Goal: Information Seeking & Learning: Learn about a topic

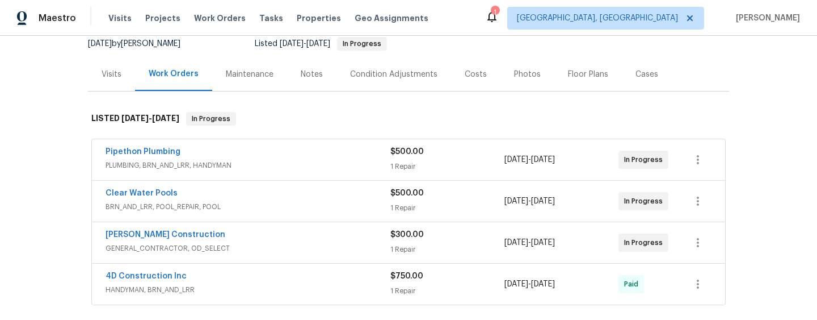
scroll to position [132, 0]
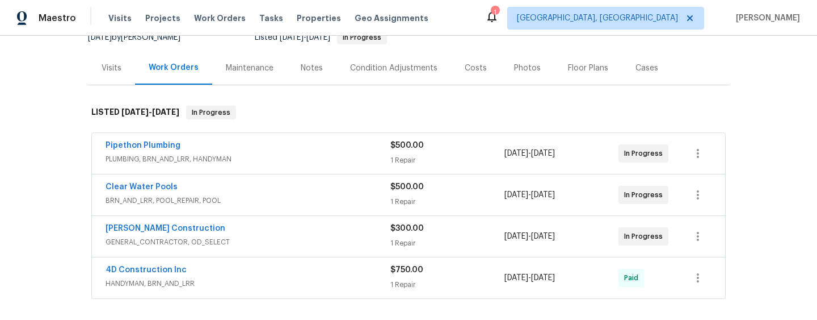
click at [252, 195] on span "BRN_AND_LRR, POOL_REPAIR, POOL" at bounding box center [248, 200] width 285 height 11
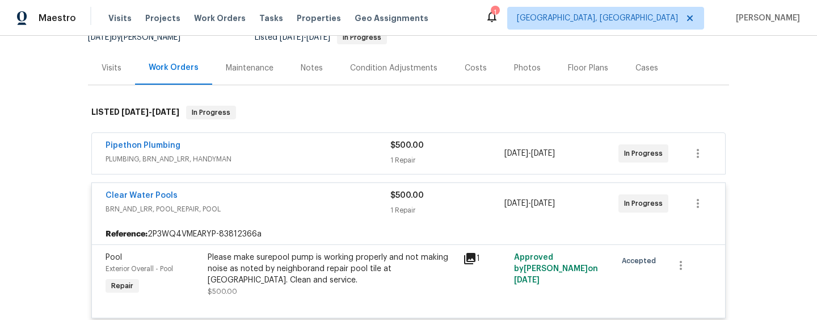
scroll to position [192, 0]
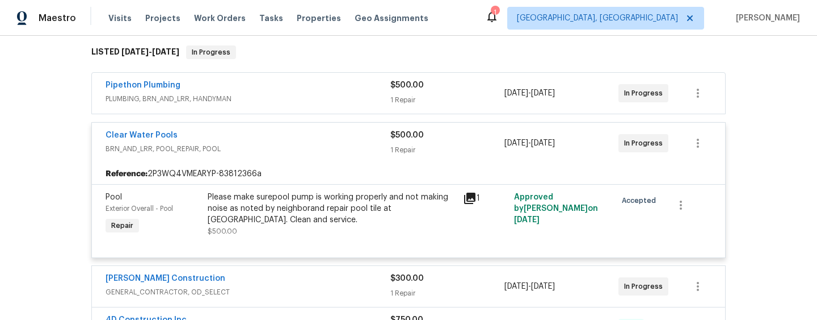
click at [471, 170] on div "Reference: 2P3WQ4VMEARYP-83812366a" at bounding box center [409, 173] width 634 height 20
click at [467, 192] on icon at bounding box center [469, 197] width 11 height 11
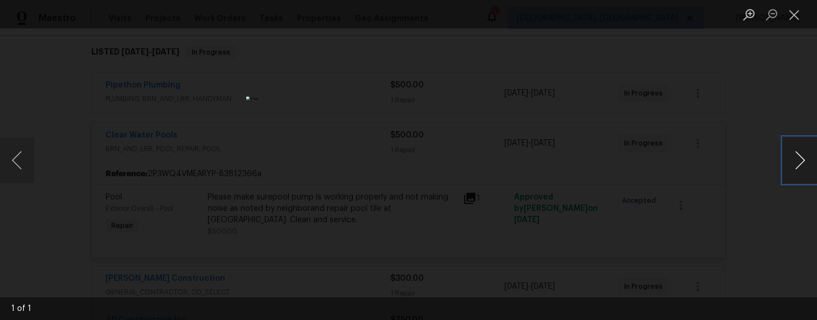
click at [800, 163] on button "Next image" at bounding box center [800, 159] width 34 height 45
click at [801, 11] on button "Close lightbox" at bounding box center [794, 15] width 23 height 20
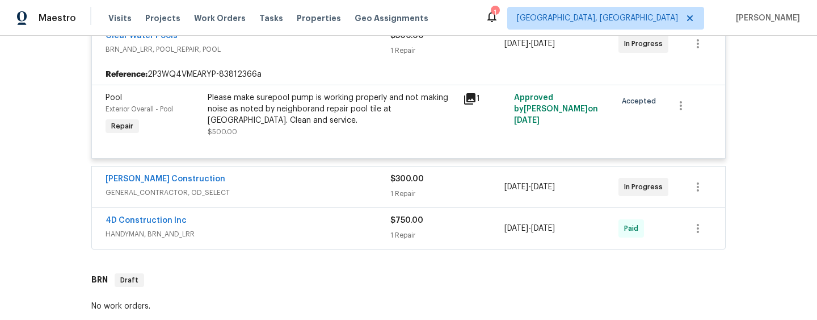
scroll to position [296, 0]
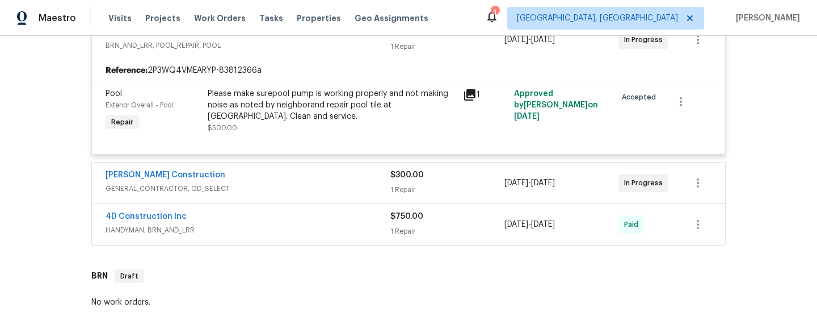
click at [360, 190] on div "Navarro Construction GENERAL_CONTRACTOR, OD_SELECT $300.00 1 Repair 9/16/2025 -…" at bounding box center [409, 182] width 634 height 41
click at [366, 169] on div "[PERSON_NAME] Construction" at bounding box center [248, 176] width 285 height 14
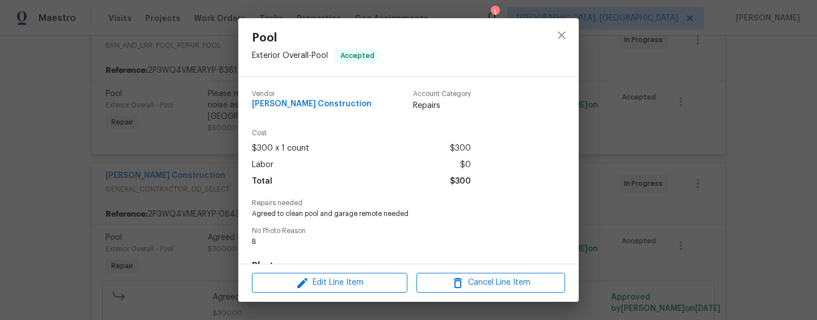
scroll to position [51, 0]
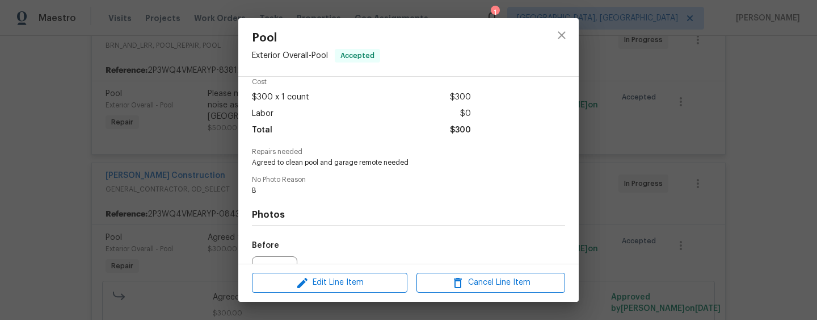
click at [204, 257] on div "Pool Exterior Overall - Pool Accepted Vendor Navarro Construction Account Categ…" at bounding box center [408, 160] width 817 height 320
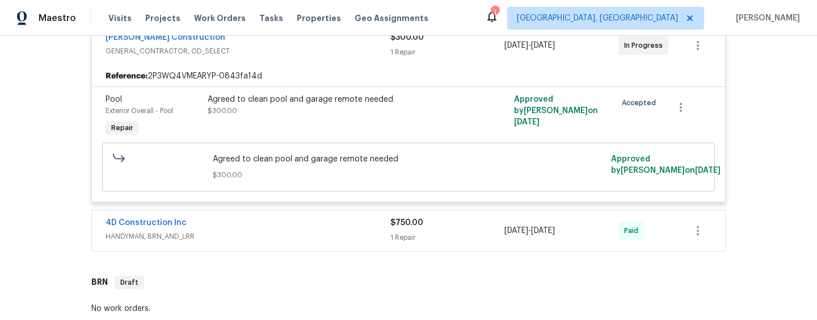
scroll to position [456, 0]
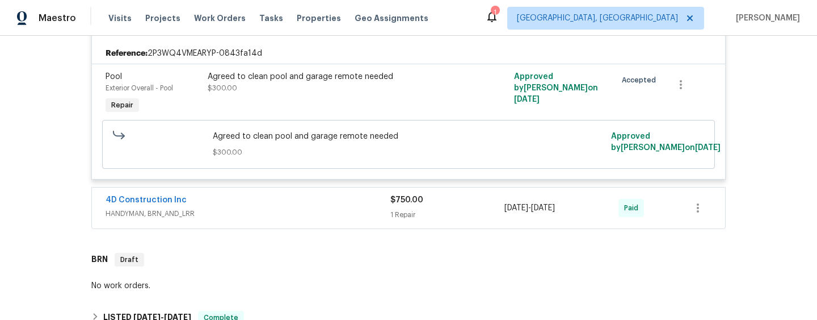
click at [322, 208] on span "HANDYMAN, BRN_AND_LRR" at bounding box center [248, 213] width 285 height 11
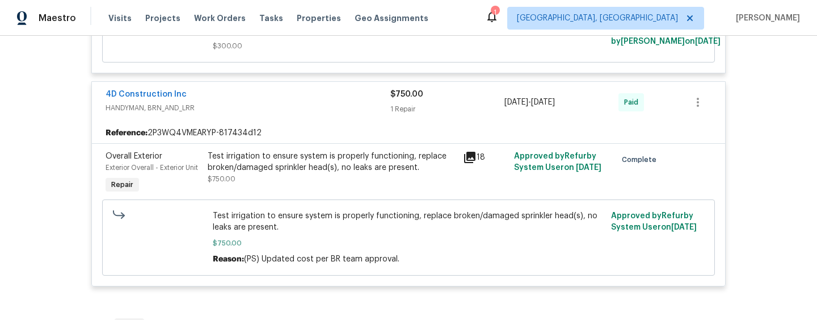
scroll to position [582, 0]
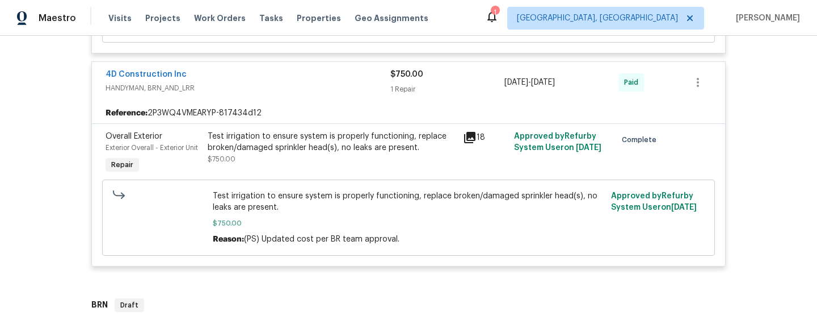
click at [459, 127] on div "Test irrigation to ensure system is properly functioning, replace broken/damage…" at bounding box center [331, 153] width 255 height 52
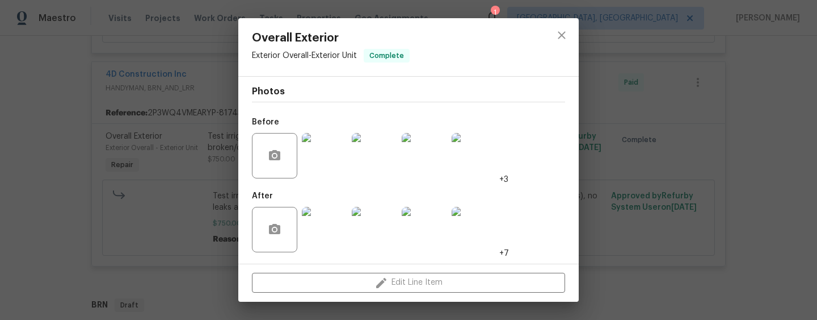
scroll to position [66, 0]
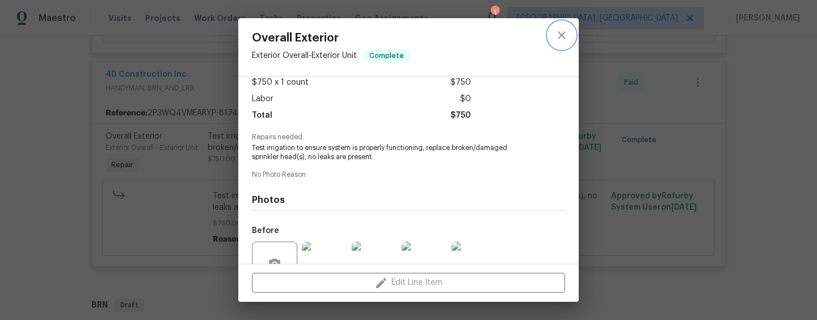
click at [557, 38] on icon "close" at bounding box center [562, 35] width 14 height 14
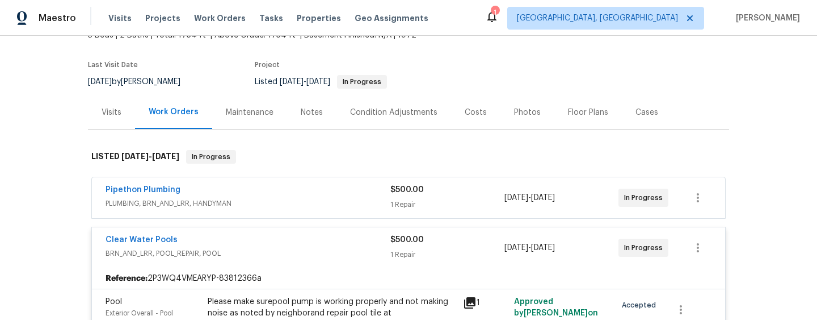
scroll to position [0, 0]
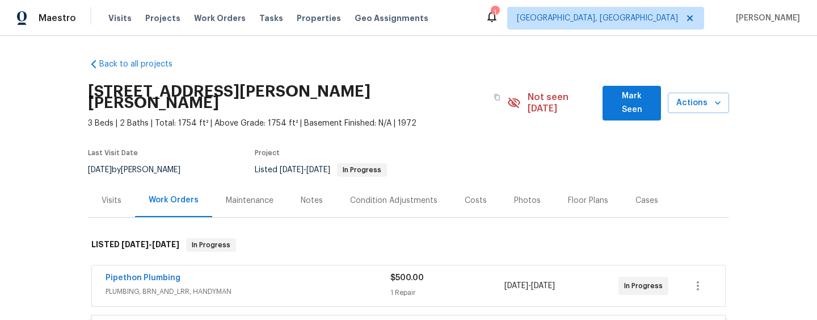
click at [112, 183] on div "Visits" at bounding box center [111, 199] width 47 height 33
click at [118, 195] on div "Visits" at bounding box center [112, 200] width 20 height 11
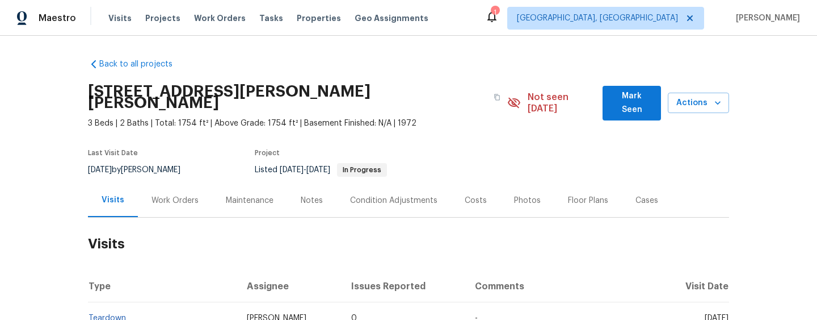
click at [163, 183] on div "Work Orders" at bounding box center [175, 199] width 74 height 33
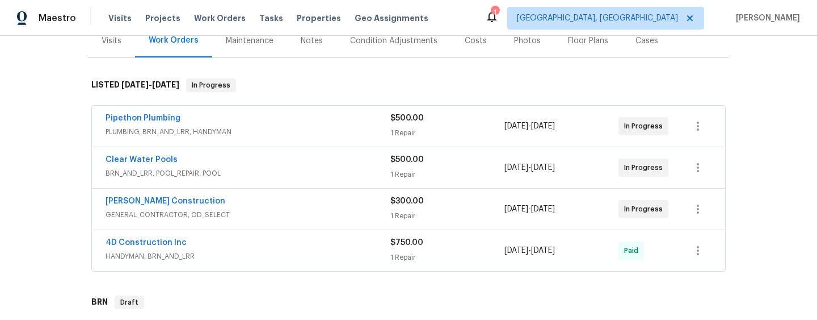
scroll to position [161, 0]
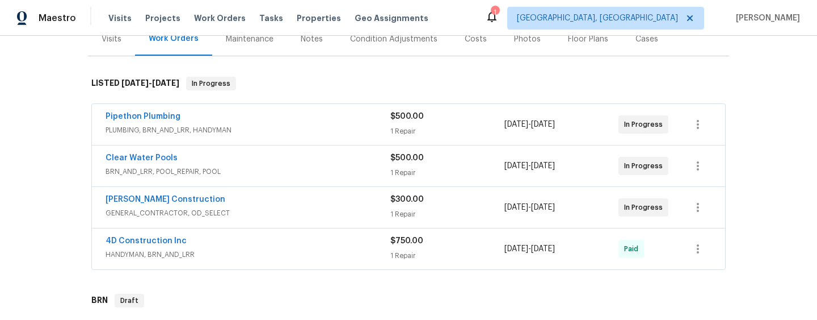
click at [284, 207] on span "GENERAL_CONTRACTOR, OD_SELECT" at bounding box center [248, 212] width 285 height 11
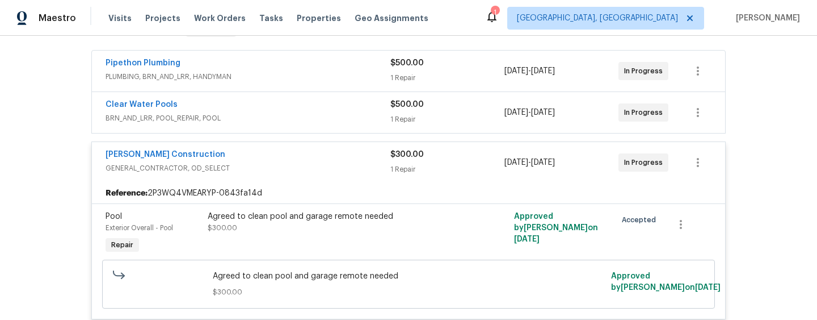
scroll to position [215, 0]
click at [293, 57] on div "Pipethon Plumbing" at bounding box center [248, 64] width 285 height 14
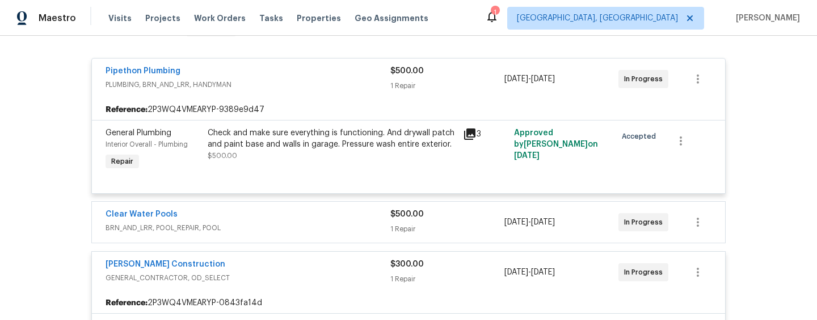
click at [293, 65] on div "Pipethon Plumbing" at bounding box center [248, 72] width 285 height 14
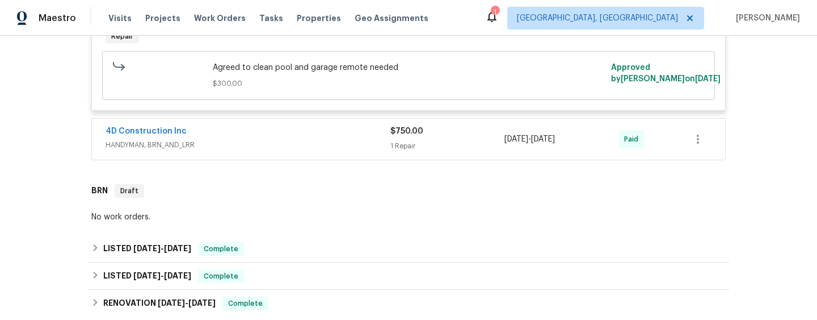
scroll to position [409, 0]
